Goal: Transaction & Acquisition: Purchase product/service

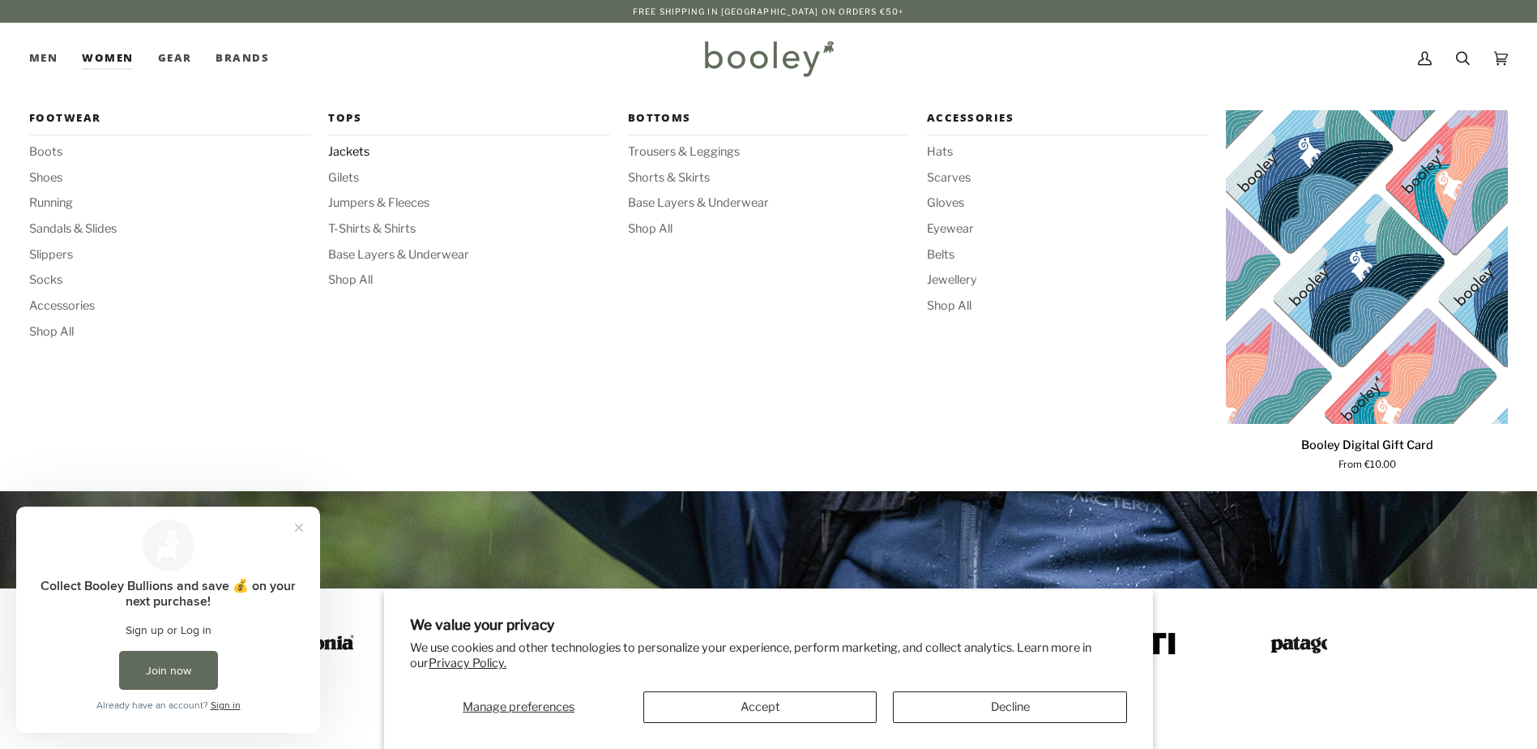
click at [356, 150] on span "Jackets" at bounding box center [469, 152] width 282 height 18
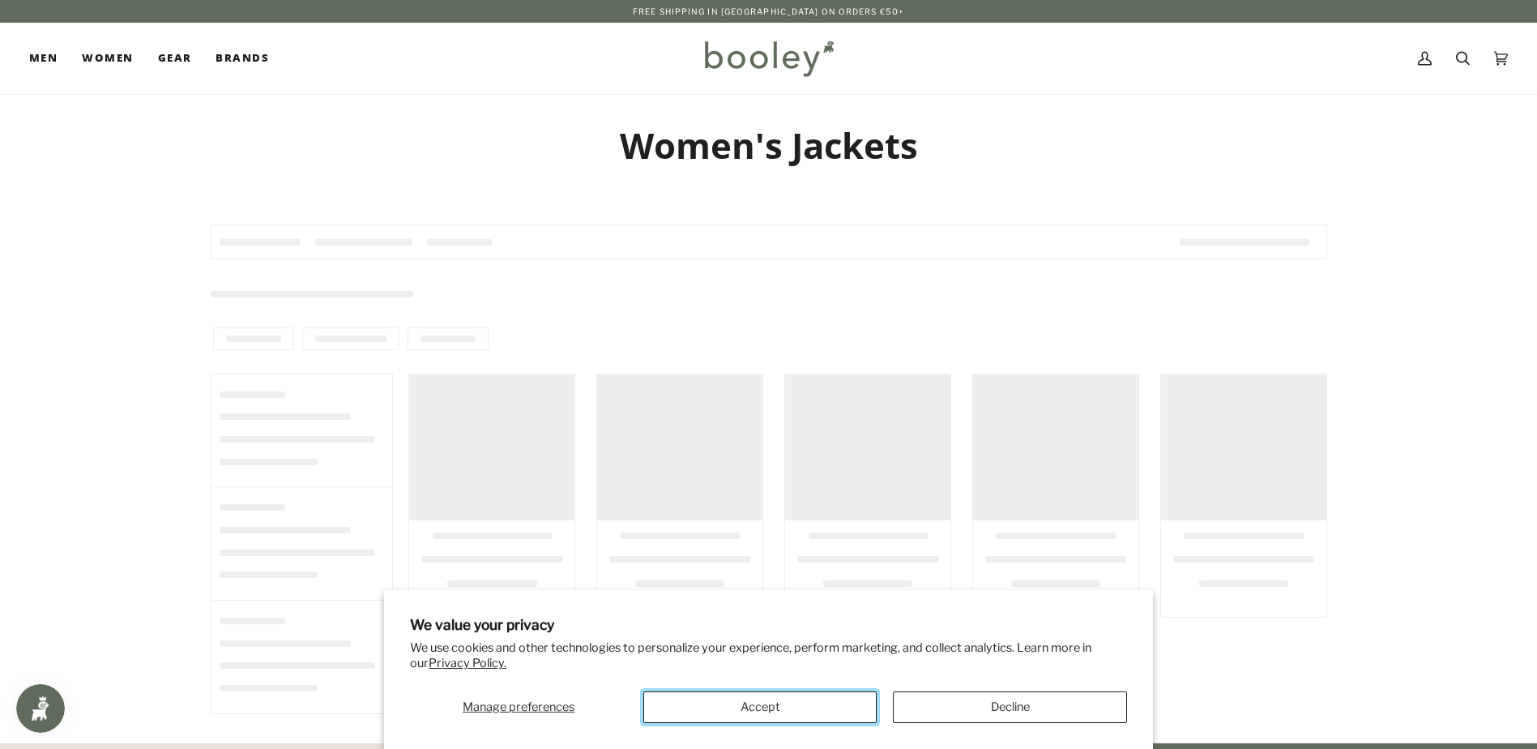
click at [869, 712] on button "Accept" at bounding box center [759, 707] width 233 height 32
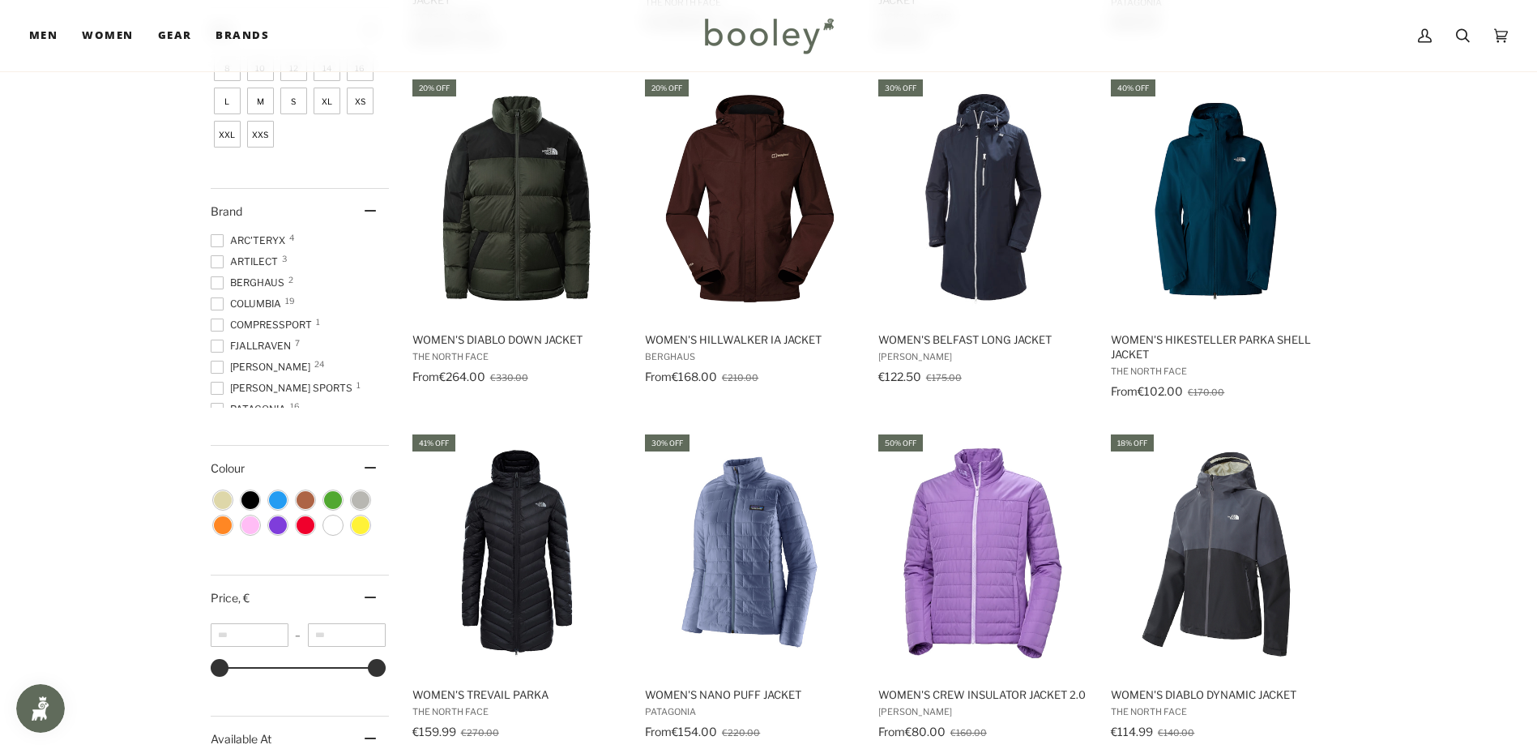
scroll to position [729, 0]
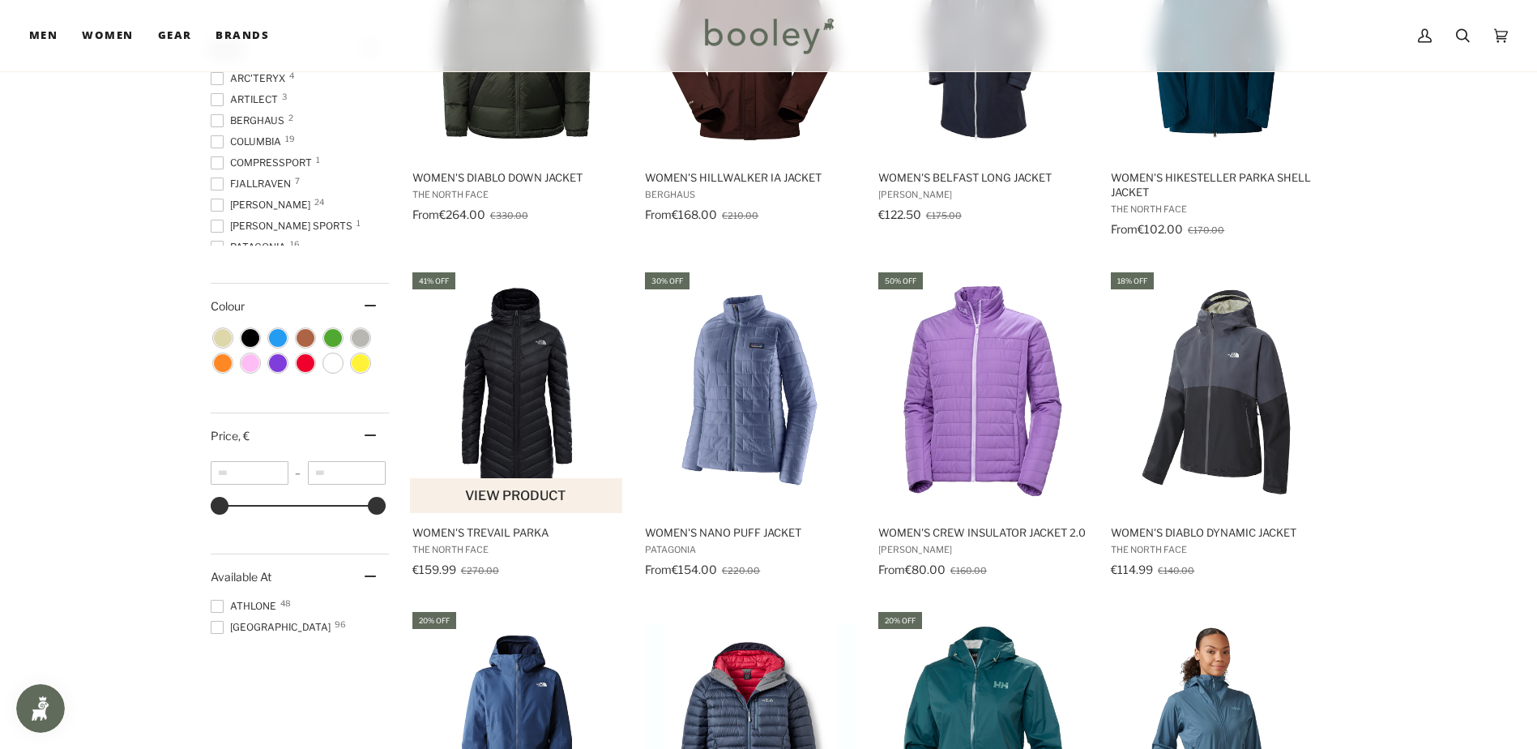
click at [497, 424] on img "Women's Trevail Parka" at bounding box center [517, 391] width 215 height 215
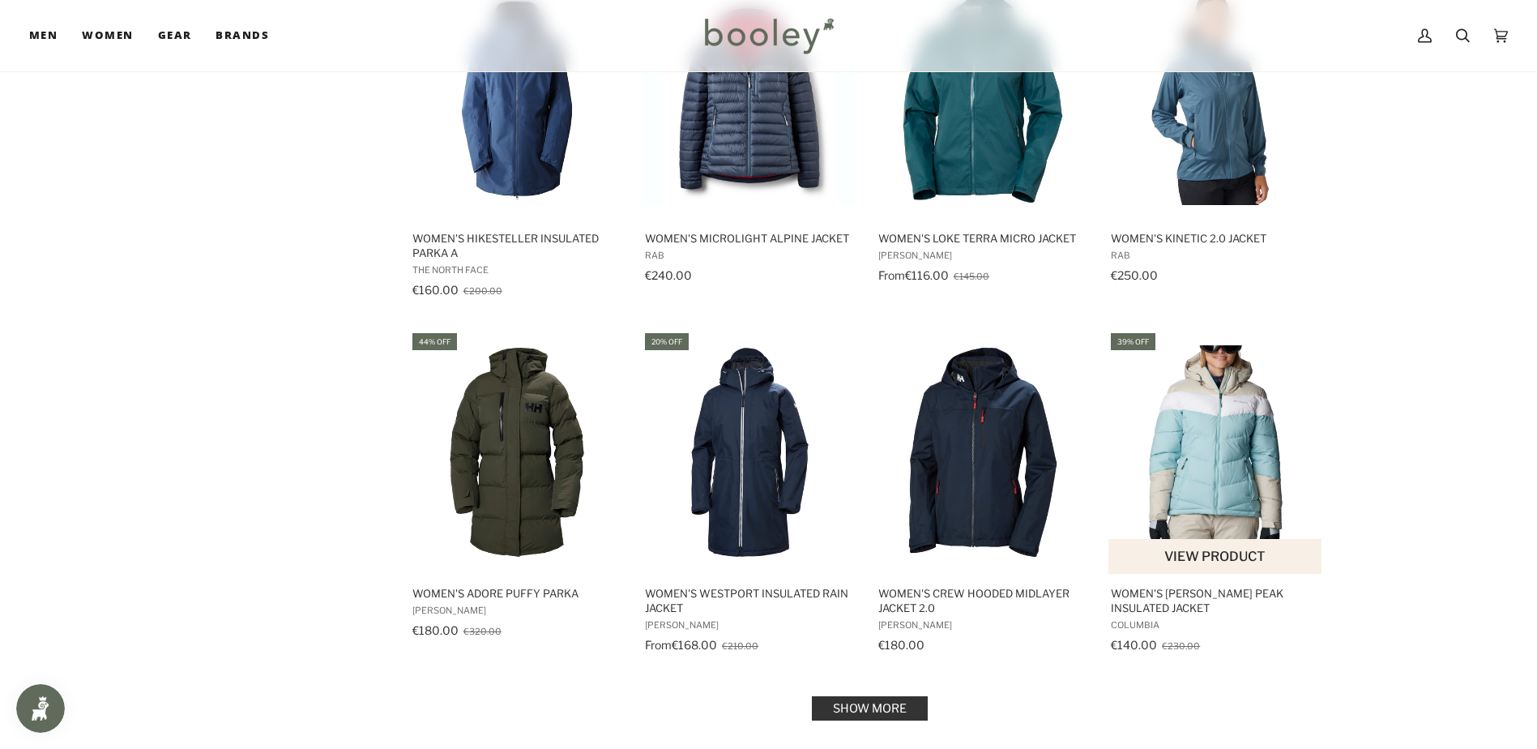
scroll to position [1539, 0]
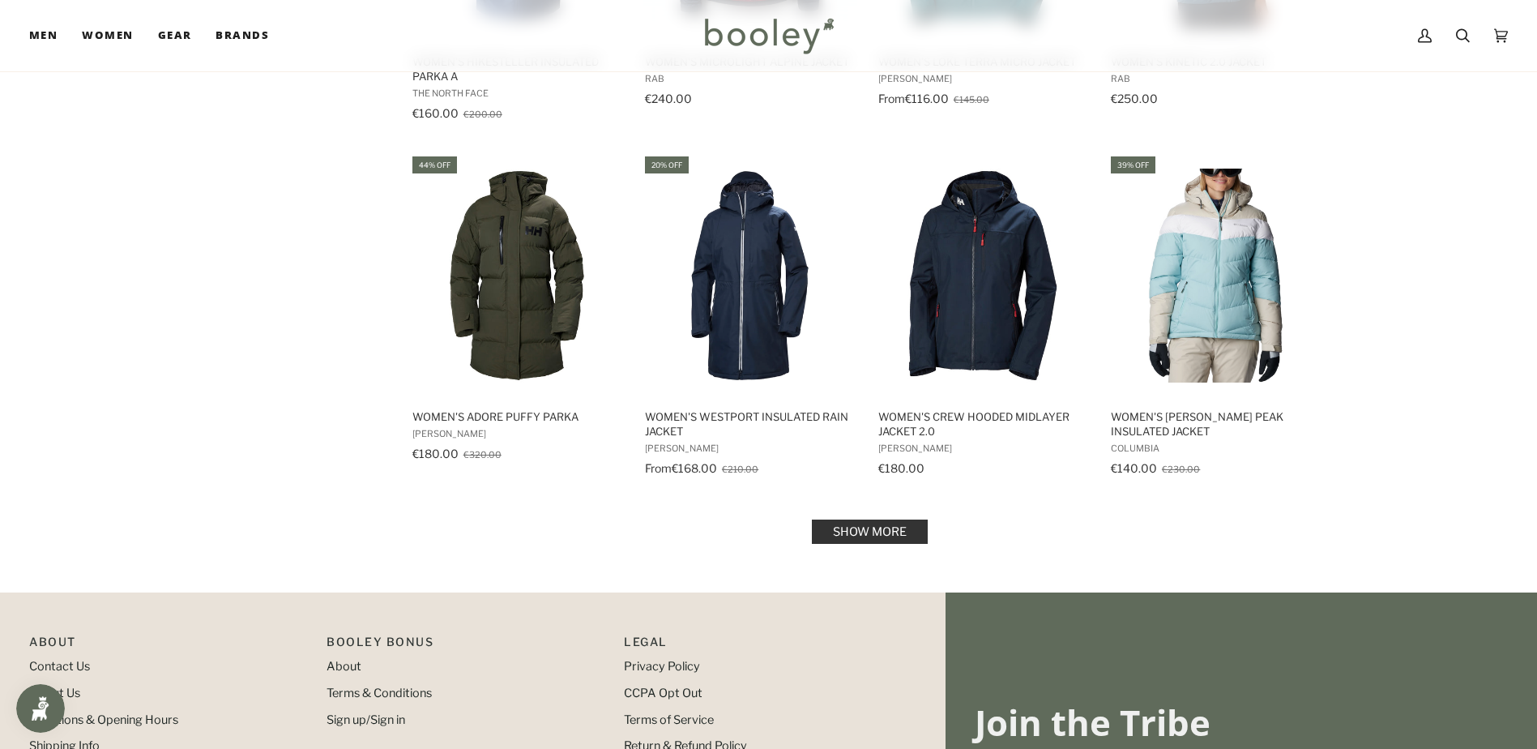
click at [878, 528] on link "Show more" at bounding box center [870, 531] width 116 height 24
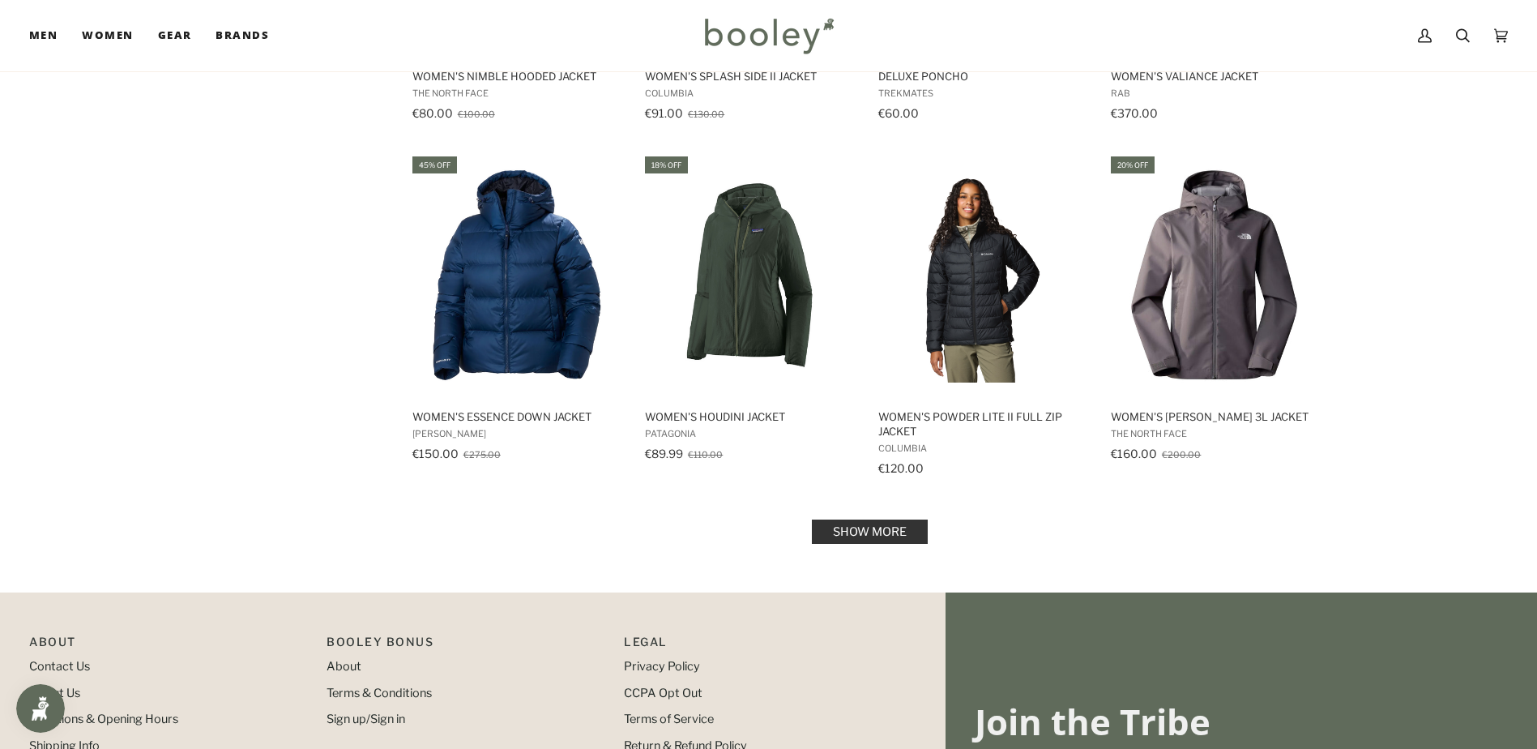
scroll to position [3322, 0]
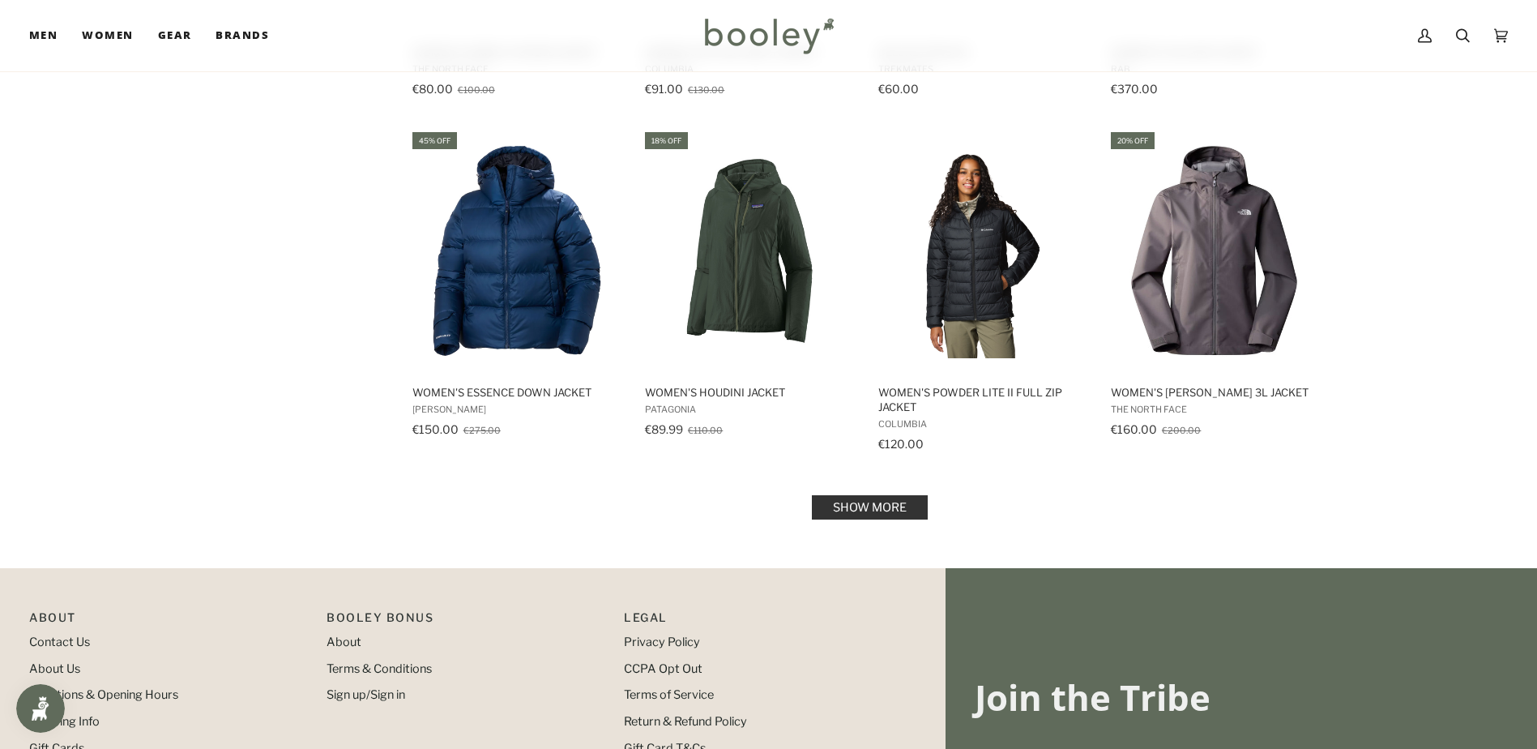
click at [890, 495] on link "Show more" at bounding box center [870, 507] width 116 height 24
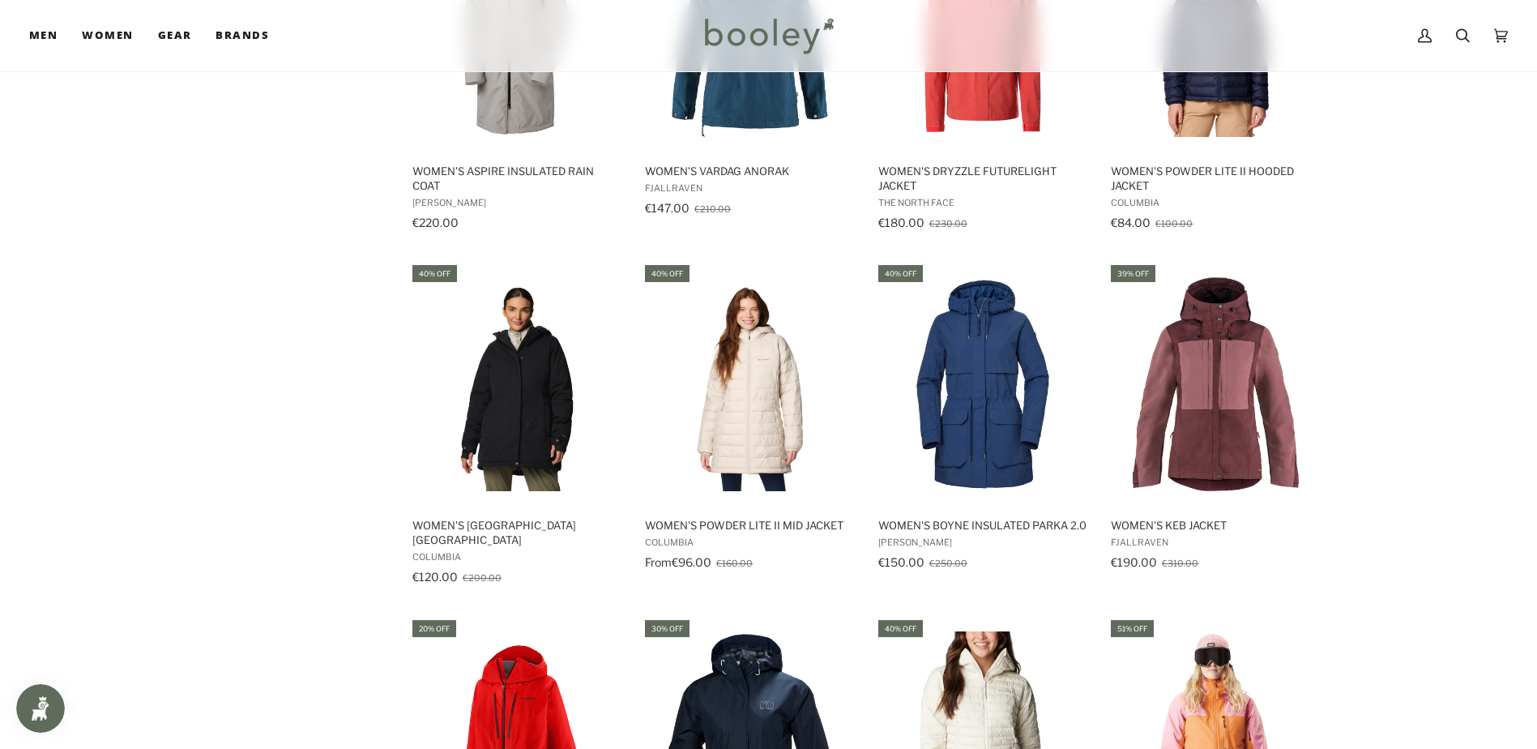
scroll to position [4294, 0]
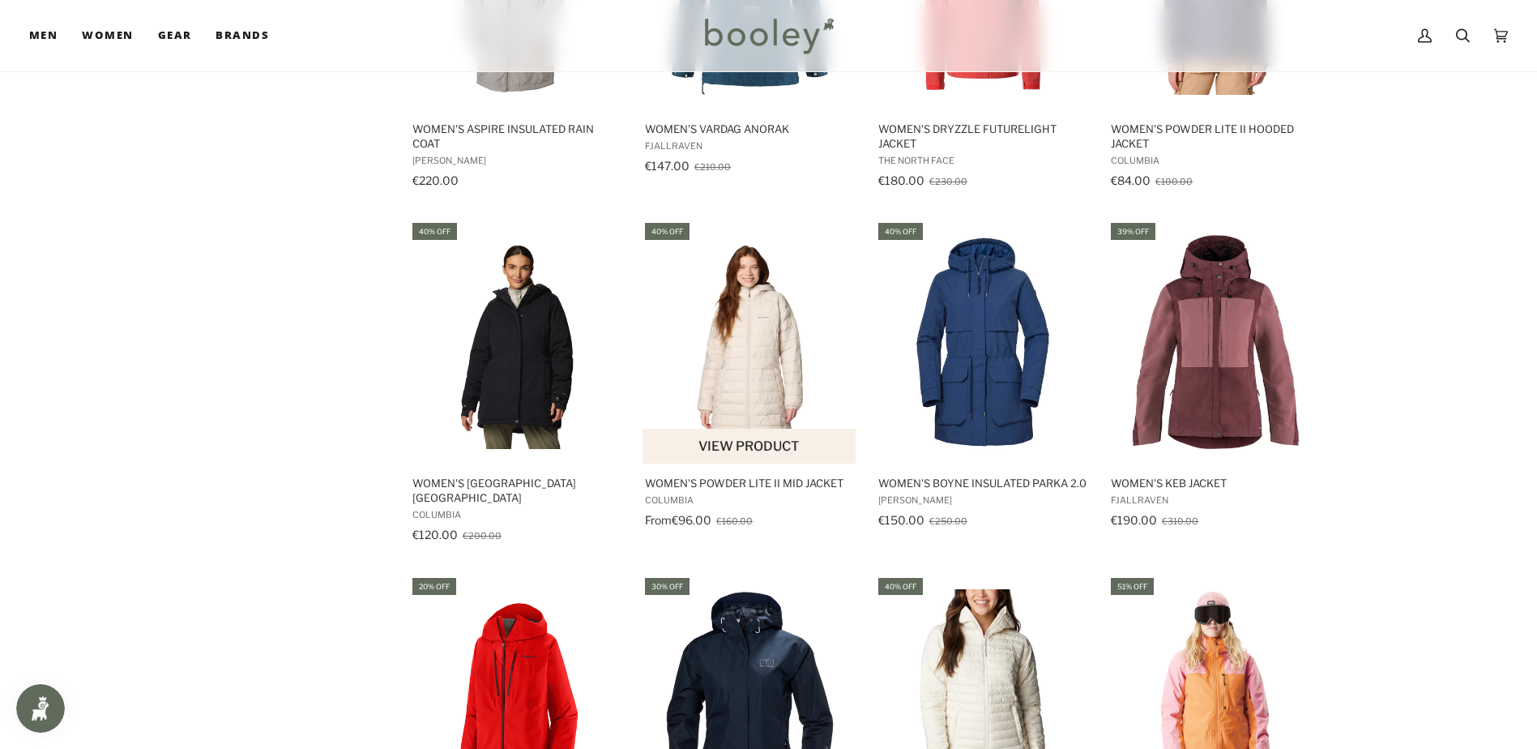
click at [682, 487] on span "Women's Powder Lite II Mid Jacket" at bounding box center [750, 483] width 210 height 15
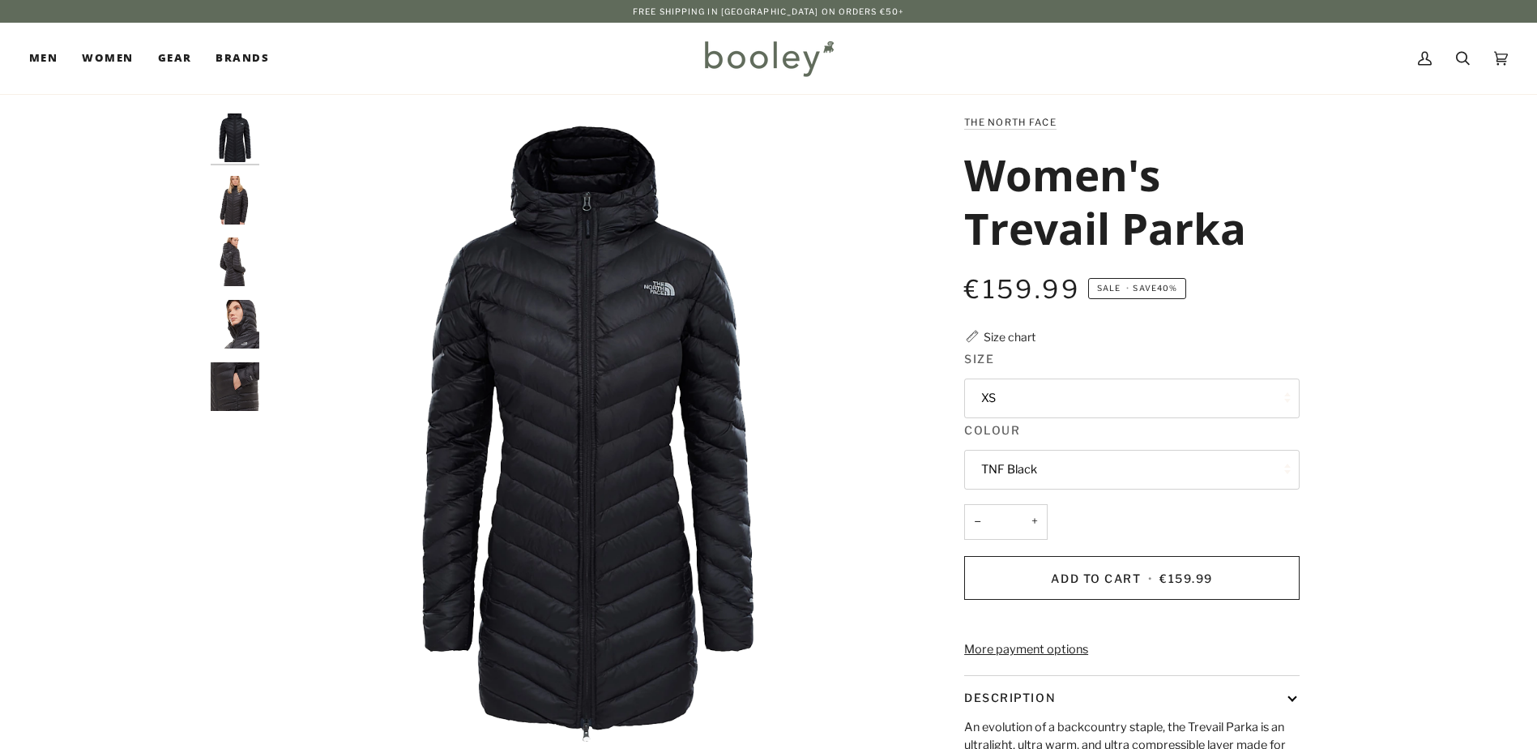
click at [1188, 396] on button "XS" at bounding box center [1131, 398] width 335 height 40
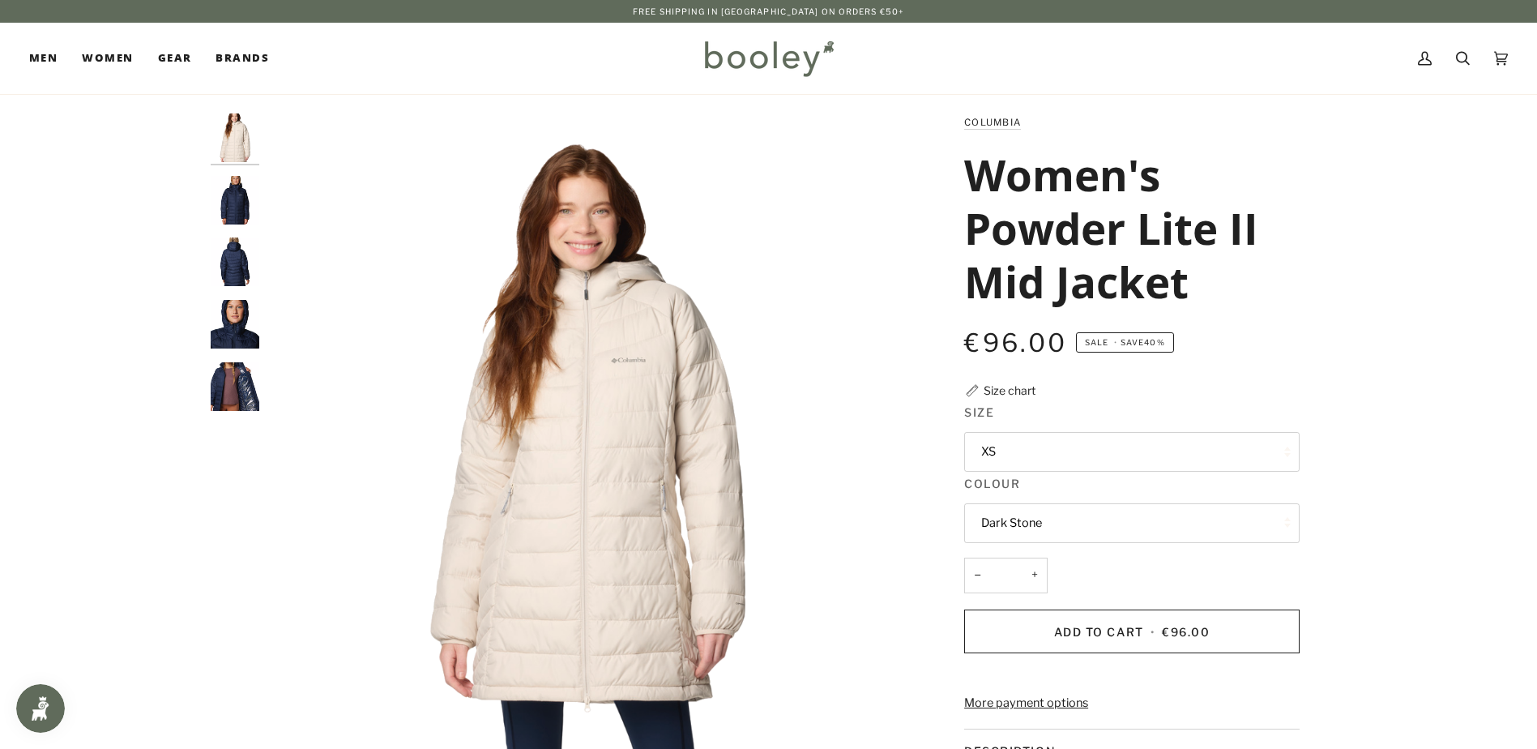
click at [1100, 456] on button "XS" at bounding box center [1131, 452] width 335 height 40
click at [225, 267] on img "Columbia Women's Powder Lite II Mid Jacket Collegiate Navy - Booley Galway" at bounding box center [235, 261] width 49 height 49
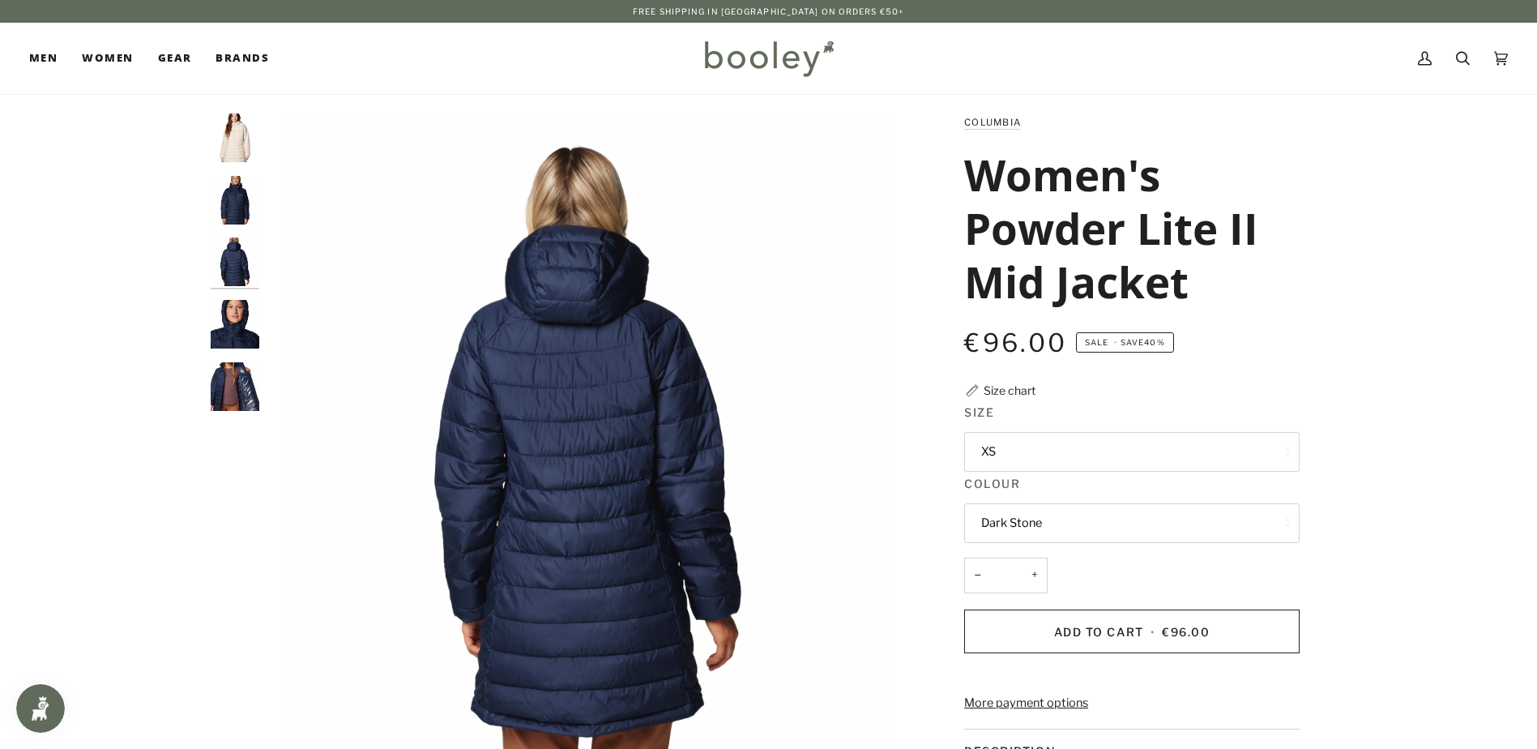
click at [229, 205] on img "Columbia Women's Powder Lite II Mid Jacket Collegiate Navy - Booley Galway" at bounding box center [235, 200] width 49 height 49
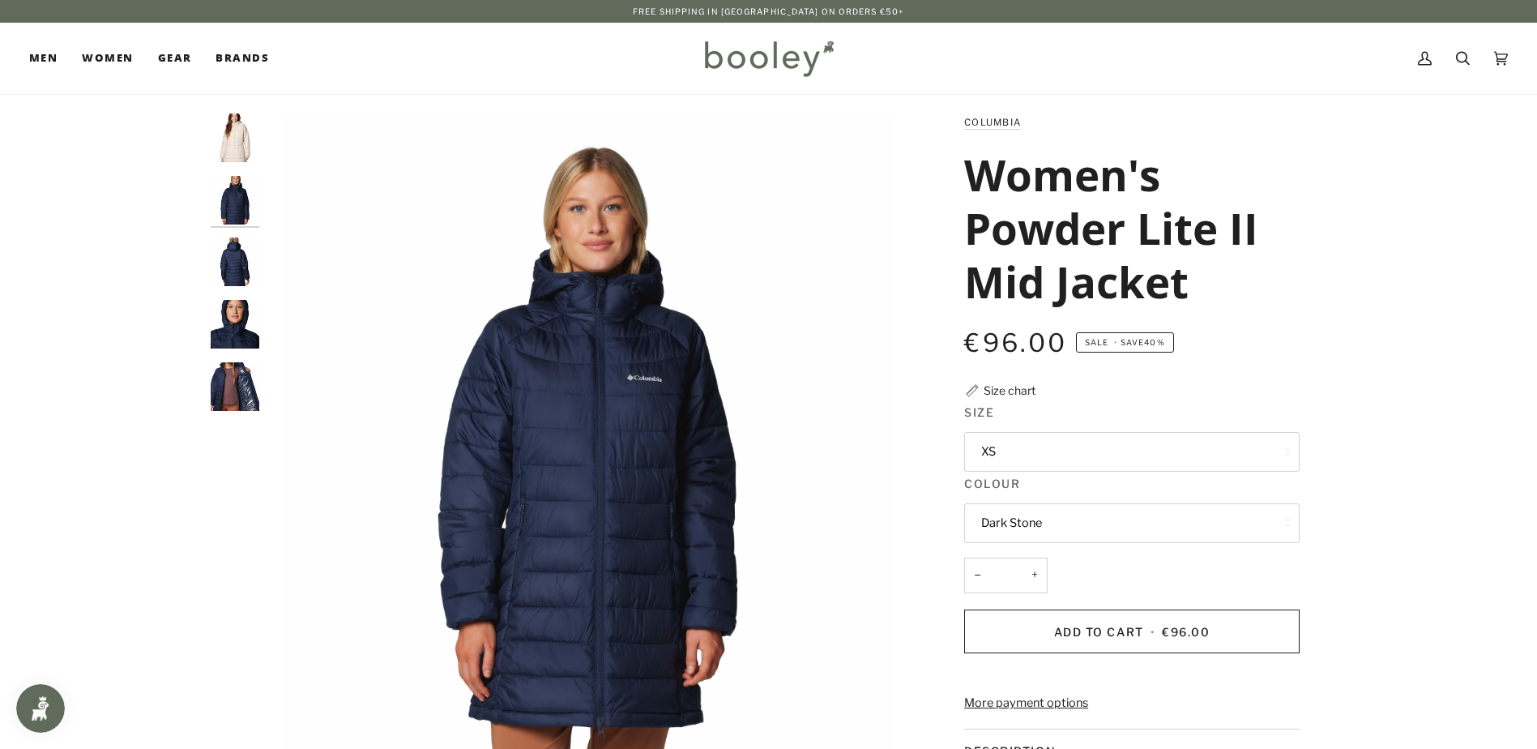
click at [1129, 526] on button "Dark Stone" at bounding box center [1131, 523] width 335 height 40
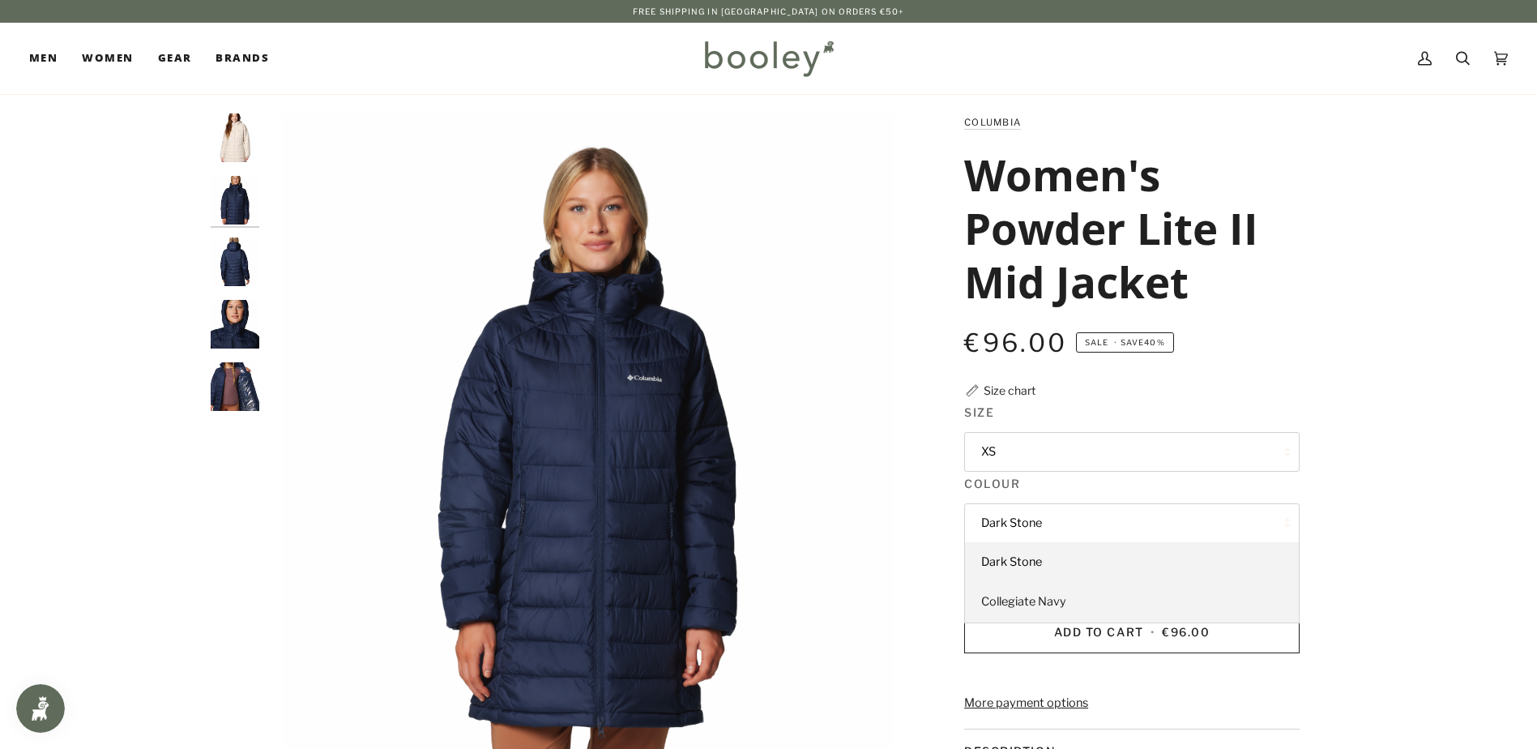
click at [1022, 605] on span "Collegiate Navy" at bounding box center [1023, 601] width 85 height 15
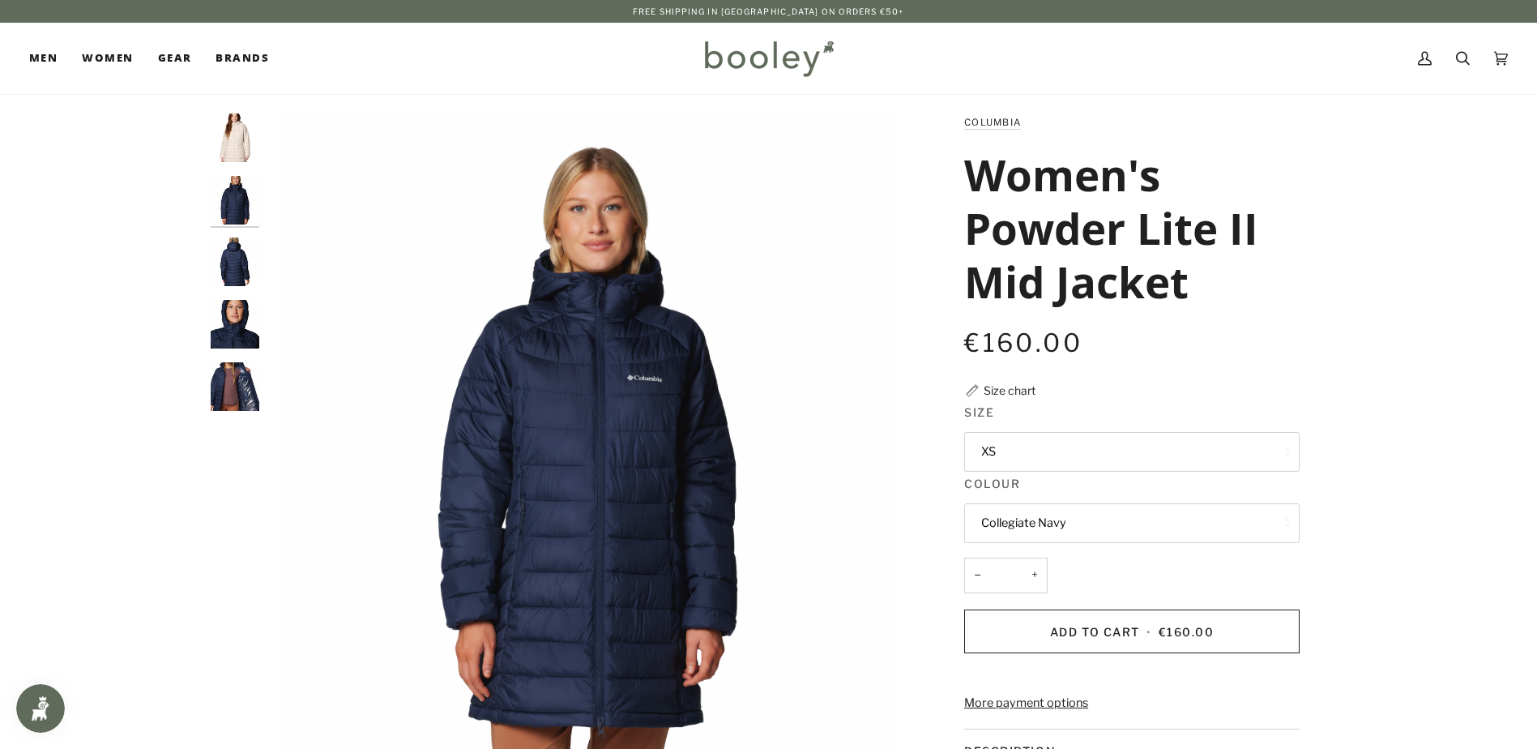
click at [1133, 454] on button "XS" at bounding box center [1131, 452] width 335 height 40
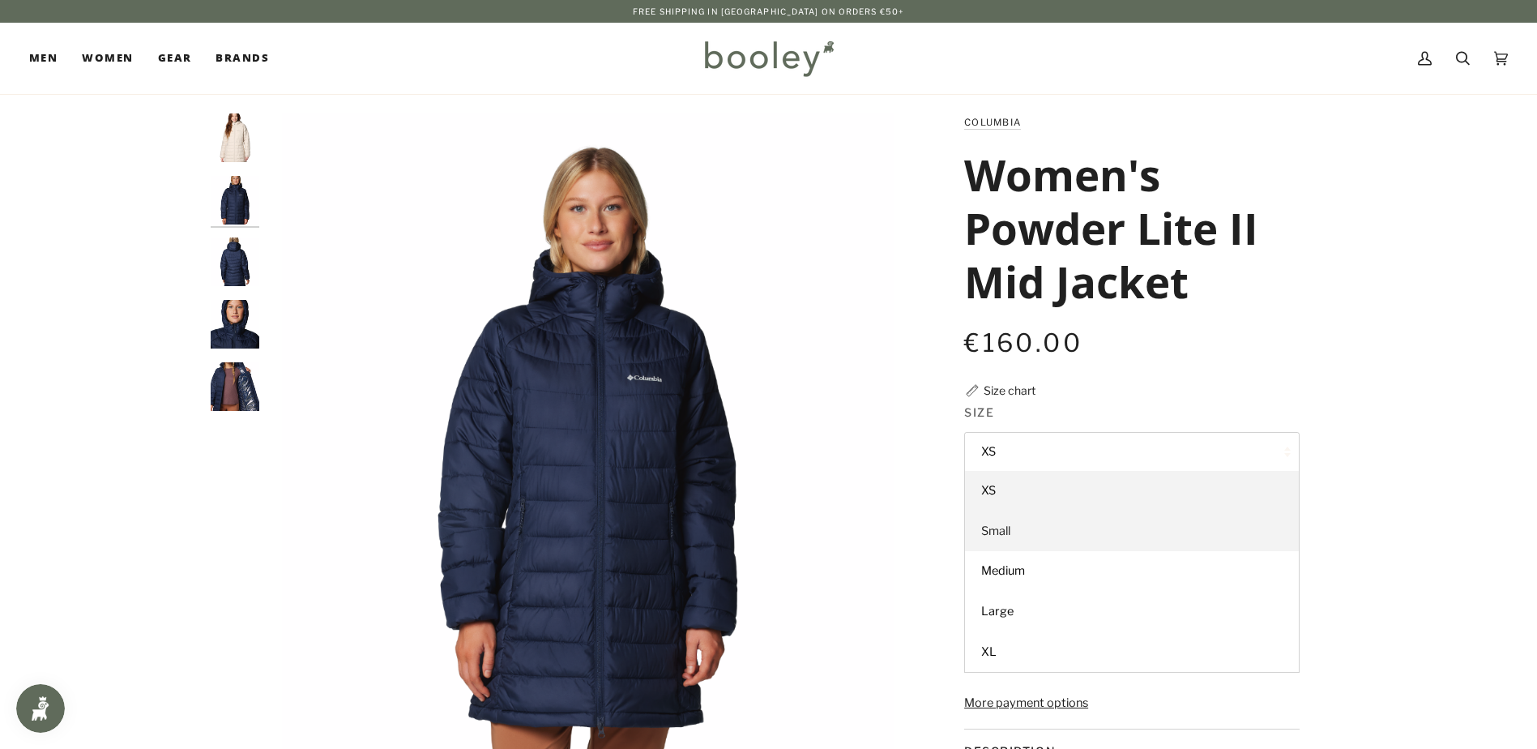
click at [1010, 533] on span "Small" at bounding box center [995, 530] width 29 height 15
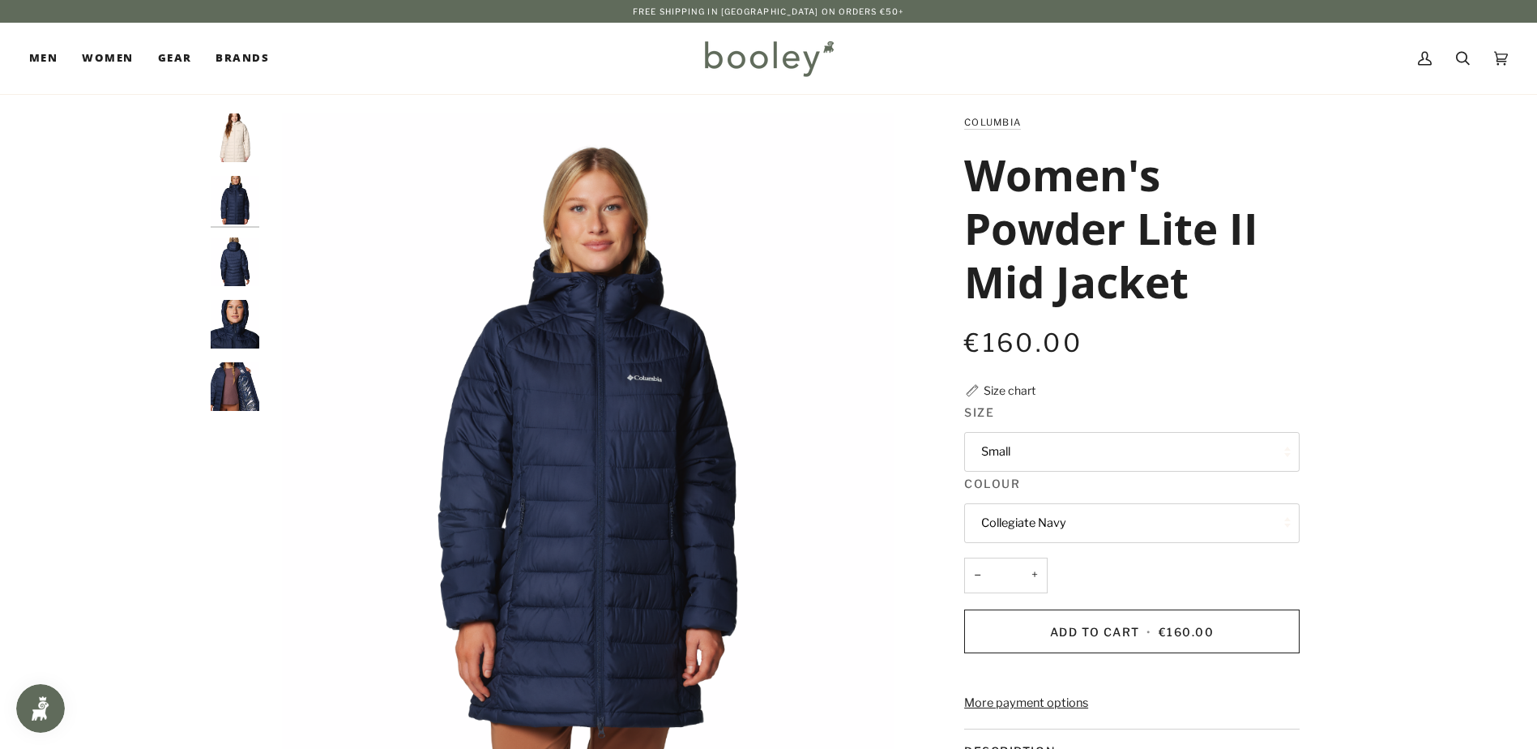
click at [1133, 439] on button "Small" at bounding box center [1131, 452] width 335 height 40
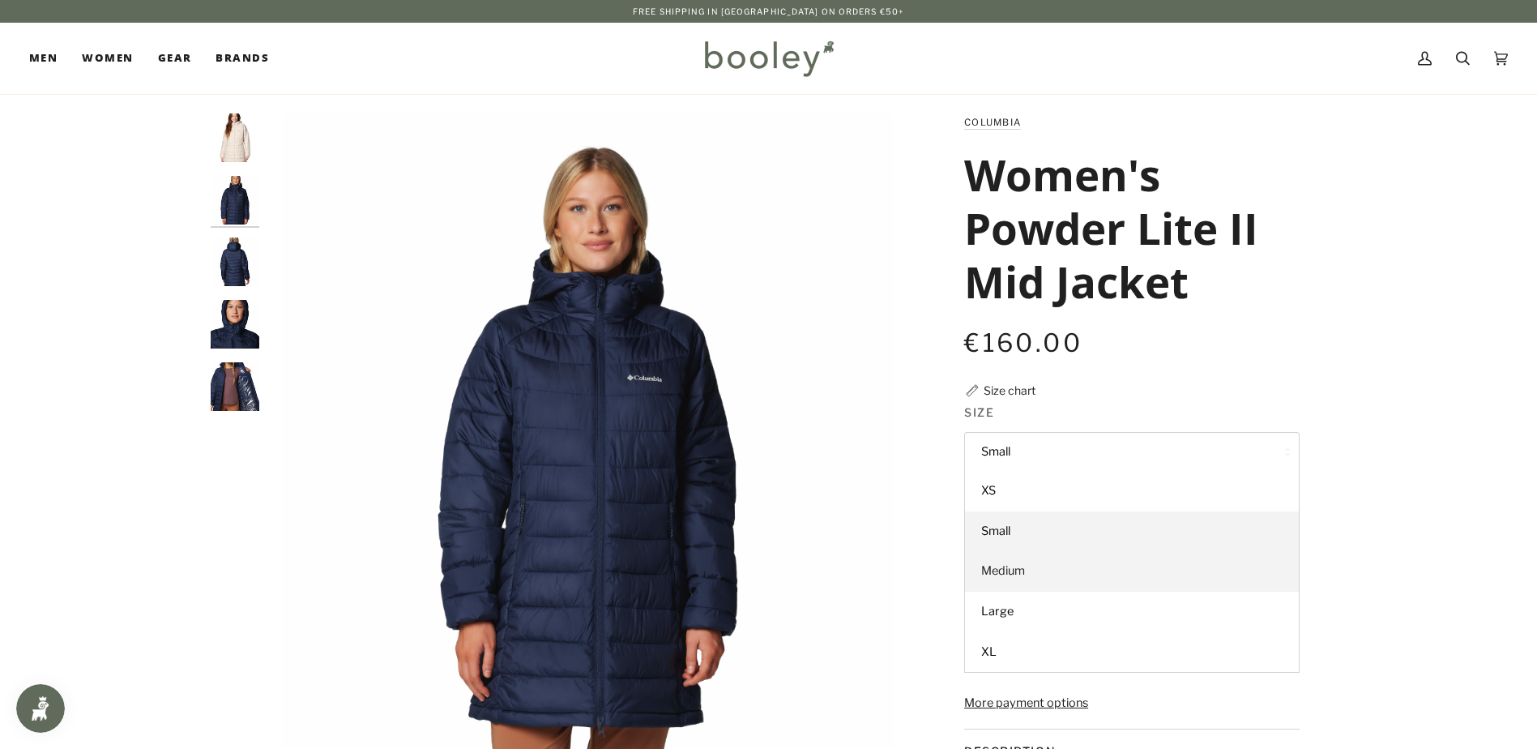
click at [998, 578] on span "Medium" at bounding box center [1003, 570] width 44 height 15
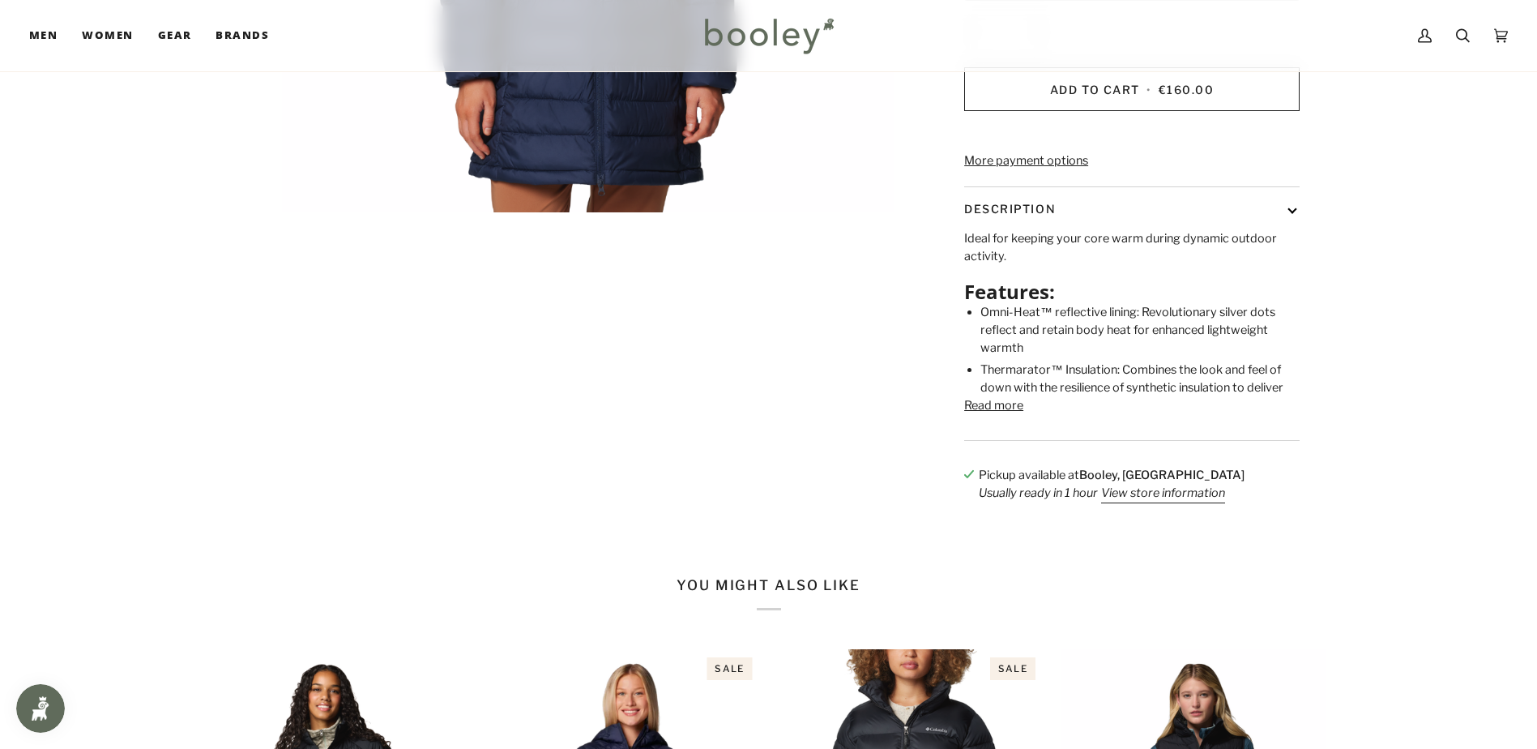
scroll to position [567, 0]
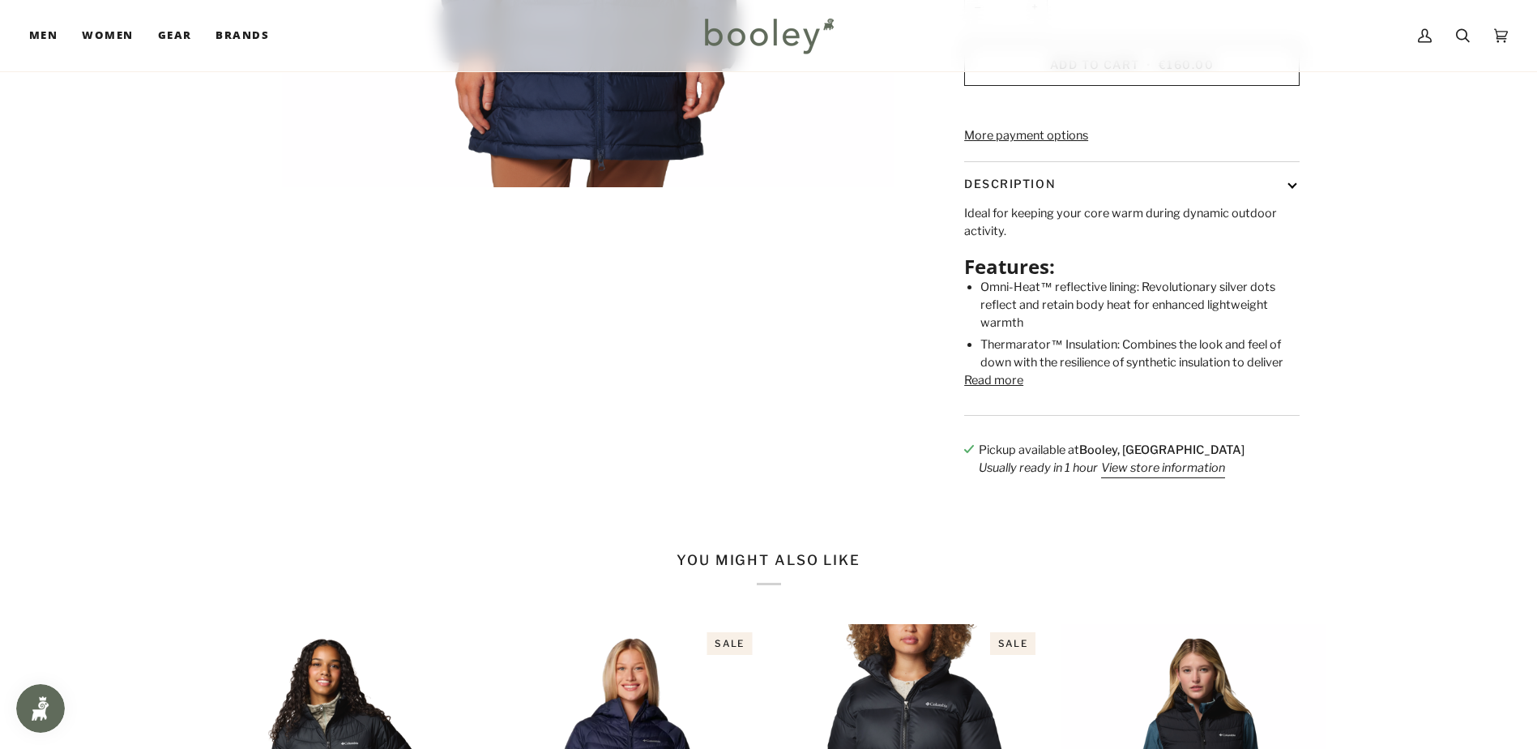
click at [965, 390] on button "Read more" at bounding box center [993, 381] width 59 height 18
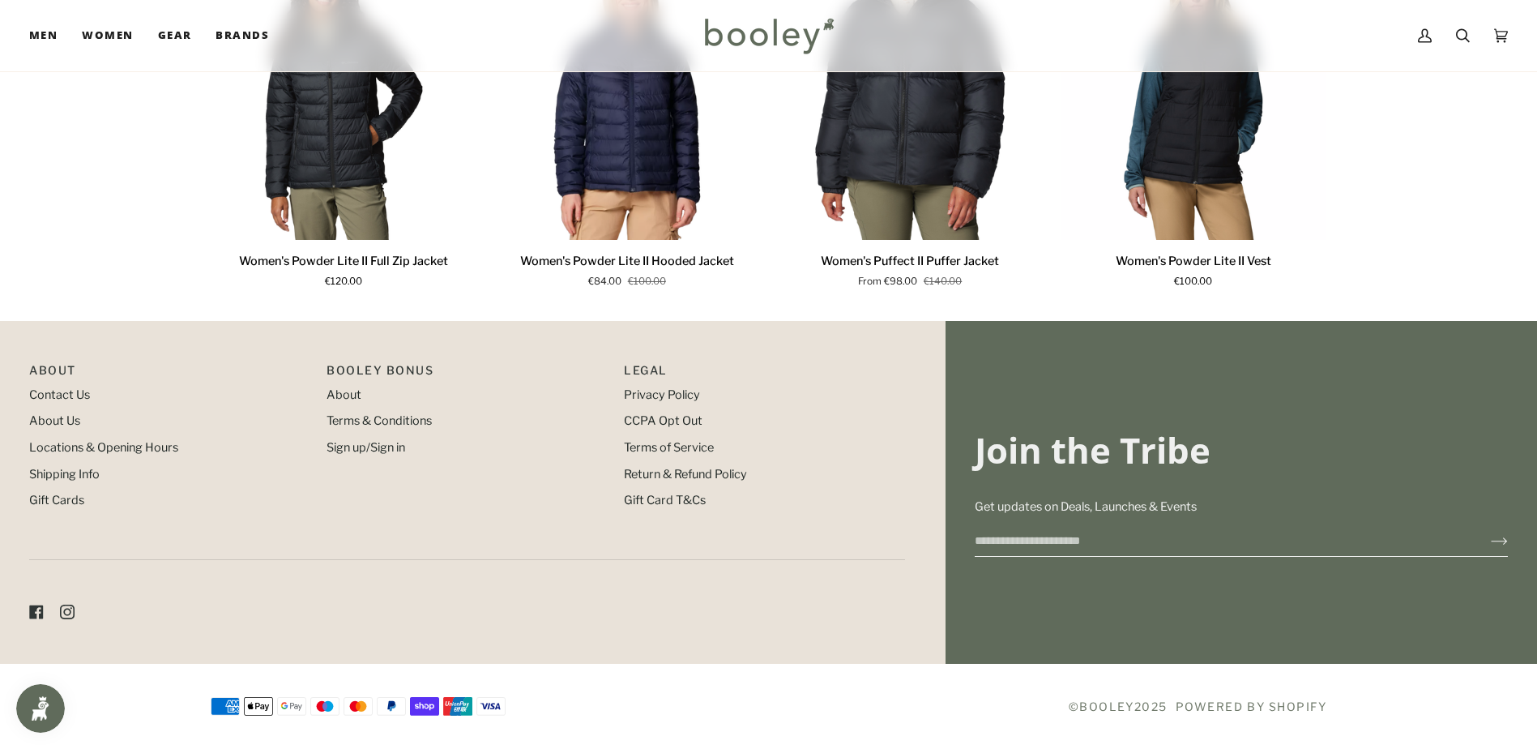
scroll to position [1525, 0]
click at [36, 473] on link "Shipping Info" at bounding box center [64, 474] width 70 height 15
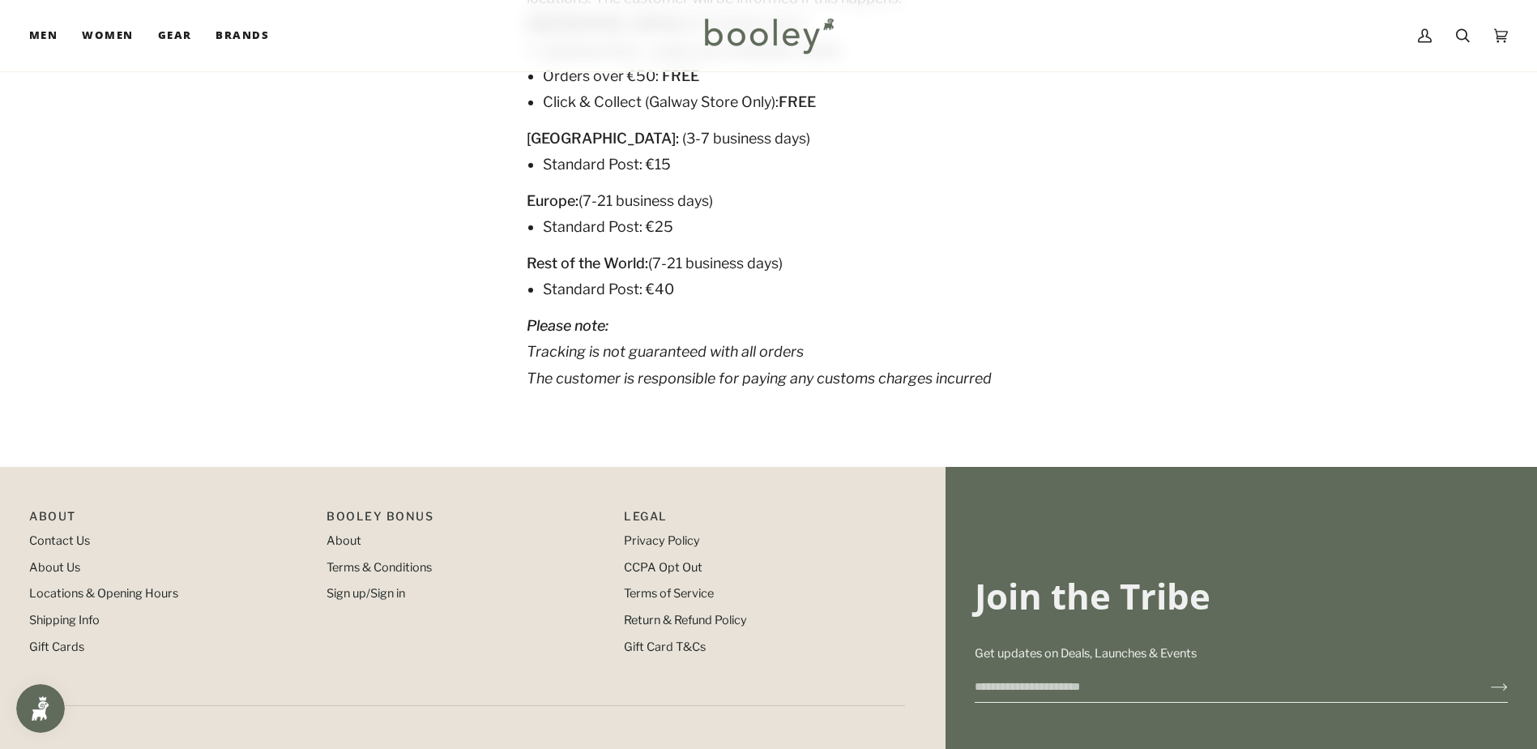
scroll to position [324, 0]
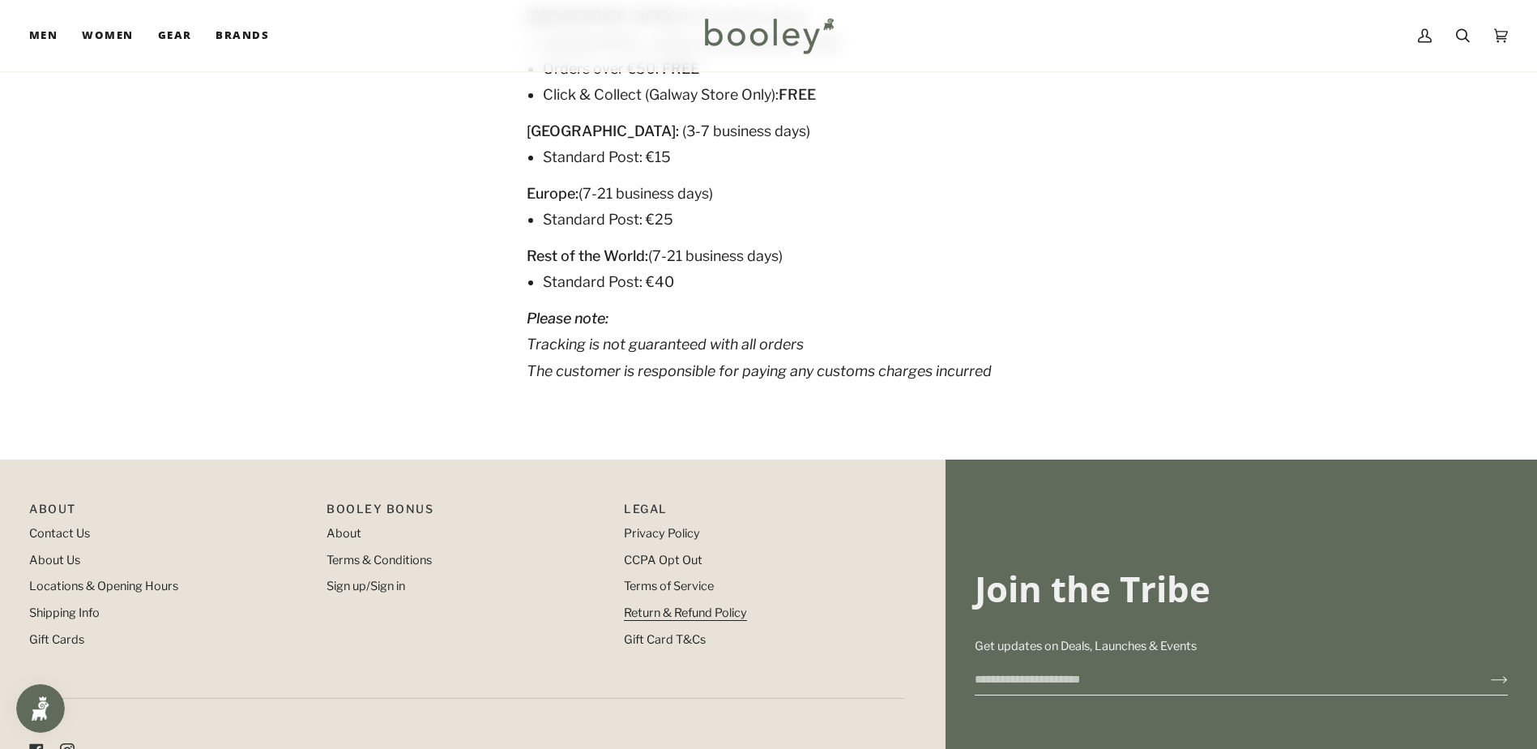
click at [705, 605] on link "Return & Refund Policy" at bounding box center [685, 612] width 123 height 15
